Goal: Navigation & Orientation: Find specific page/section

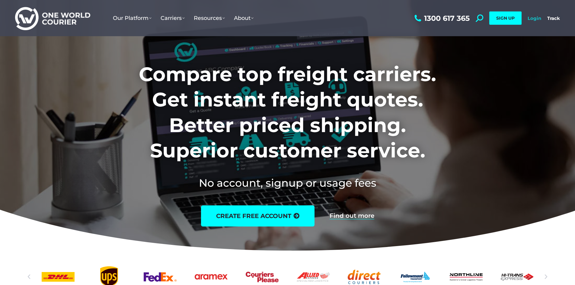
click at [530, 18] on link "Login" at bounding box center [534, 18] width 14 height 6
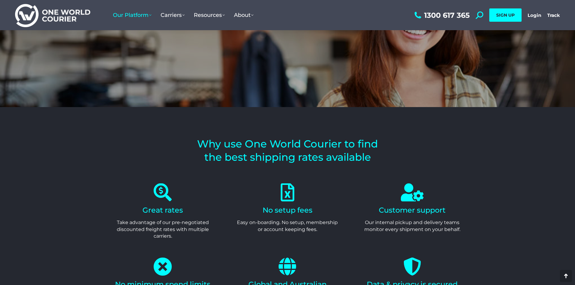
scroll to position [1056, 0]
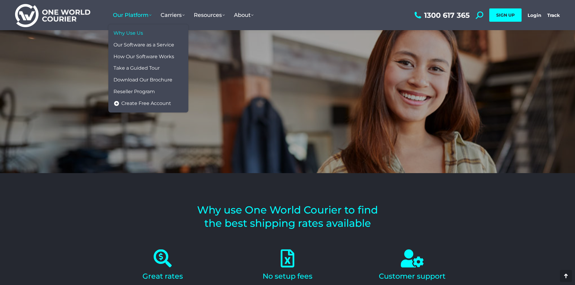
click at [129, 32] on span "Why Use Us" at bounding box center [128, 33] width 30 height 6
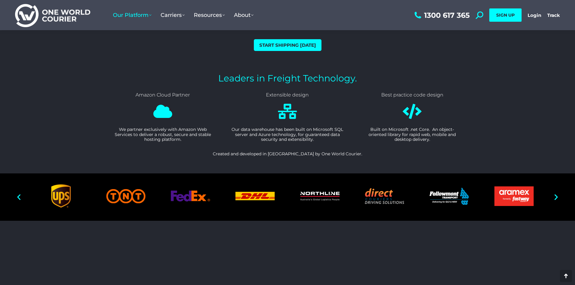
scroll to position [784, 0]
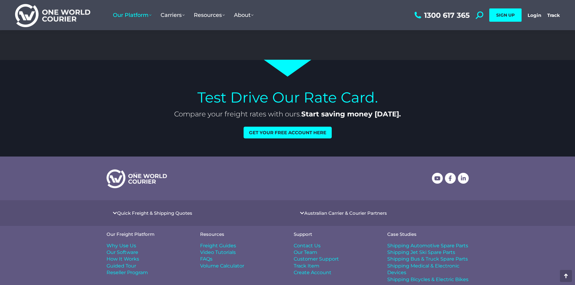
scroll to position [1749, 0]
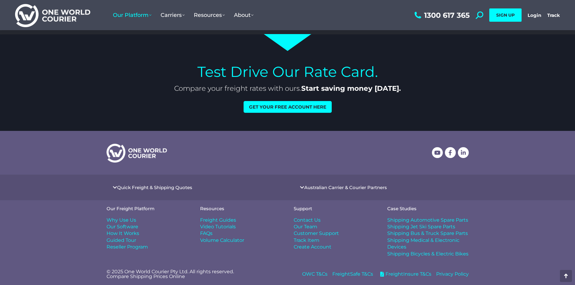
click at [308, 224] on span "Our Team" at bounding box center [306, 227] width 24 height 7
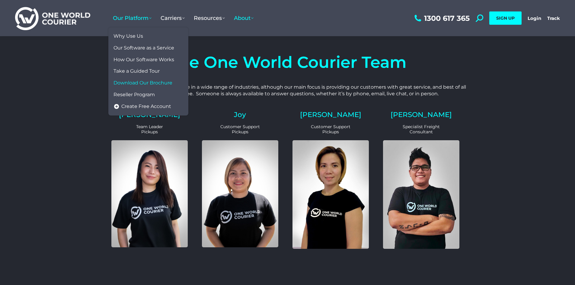
click at [161, 83] on span "Download Our Brochure" at bounding box center [142, 83] width 59 height 6
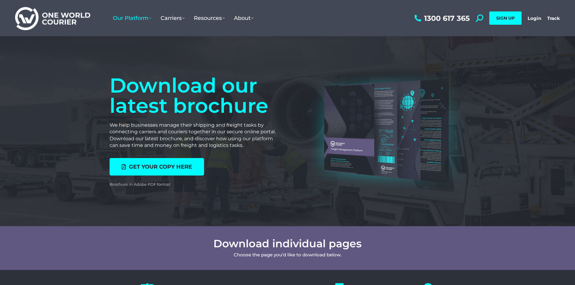
click at [62, 24] on img at bounding box center [52, 18] width 75 height 24
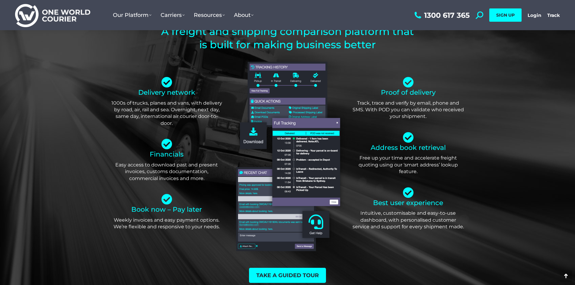
scroll to position [1522, 0]
